Goal: Communication & Community: Ask a question

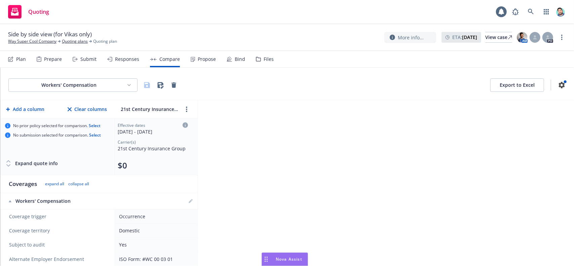
click at [262, 260] on div "Drag to move" at bounding box center [266, 259] width 8 height 13
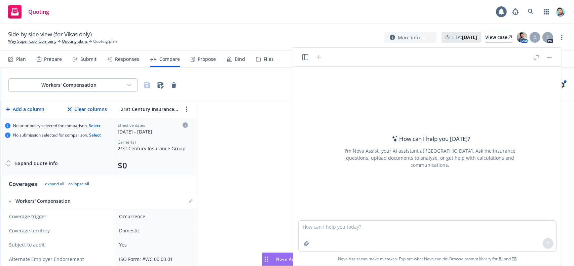
click at [305, 56] on icon "button" at bounding box center [305, 57] width 6 height 6
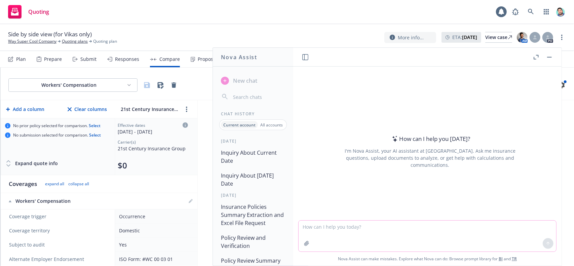
click at [329, 233] on textarea at bounding box center [426, 235] width 257 height 31
click at [537, 56] on icon "button" at bounding box center [535, 57] width 5 height 5
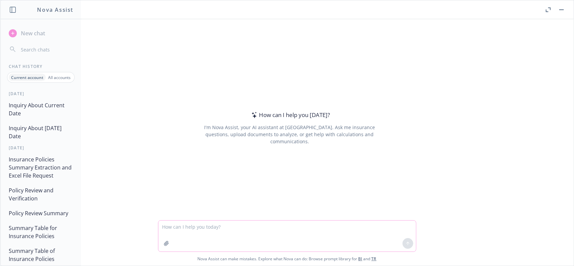
click at [280, 232] on textarea at bounding box center [286, 235] width 257 height 31
paste textarea "lo ips d sitametcon adipiscin elitsedd eiu Temporin utl etdo magnaa en Adm Veni…"
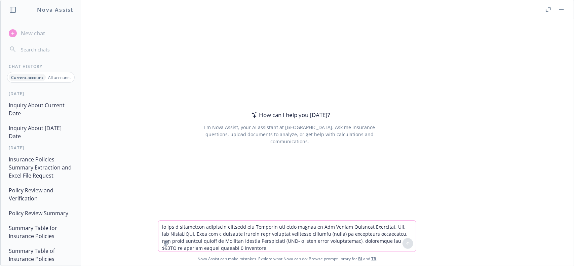
scroll to position [14, 0]
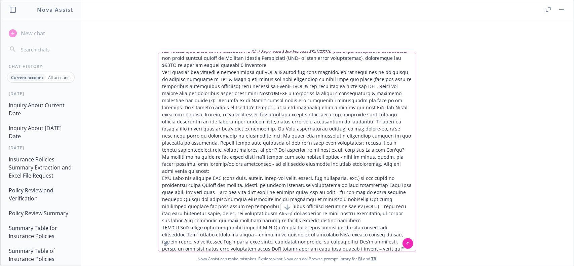
drag, startPoint x: 189, startPoint y: 247, endPoint x: 300, endPoint y: 250, distance: 111.6
click at [300, 250] on textarea at bounding box center [286, 151] width 257 height 199
click at [347, 248] on textarea at bounding box center [286, 151] width 257 height 199
type textarea "lo ips d sitametcon adipiscin elitsedd eiu Temporin utl etdo magnaa en Adm Veni…"
click at [408, 243] on icon at bounding box center [407, 242] width 3 height 1
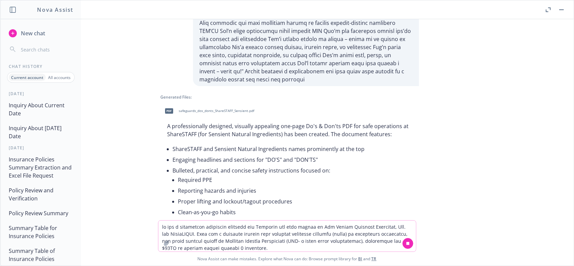
scroll to position [267, 0]
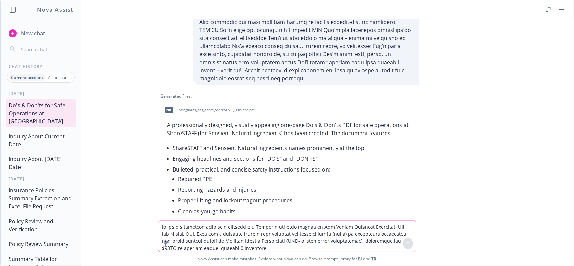
click at [230, 108] on span "safeguards_dos_donts_ShareSTAFF_Sensient.pdf" at bounding box center [217, 110] width 76 height 4
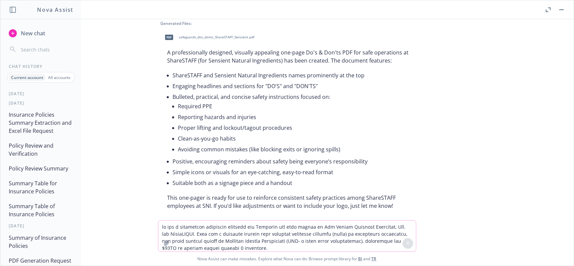
scroll to position [0, 0]
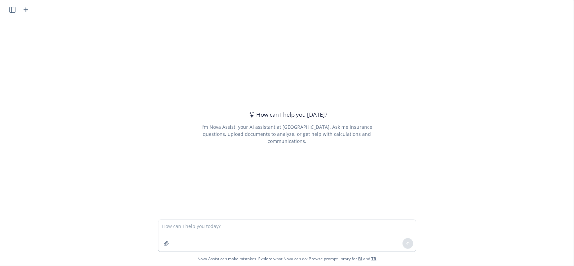
click at [13, 10] on icon "button" at bounding box center [12, 10] width 6 height 6
